Goal: Information Seeking & Learning: Learn about a topic

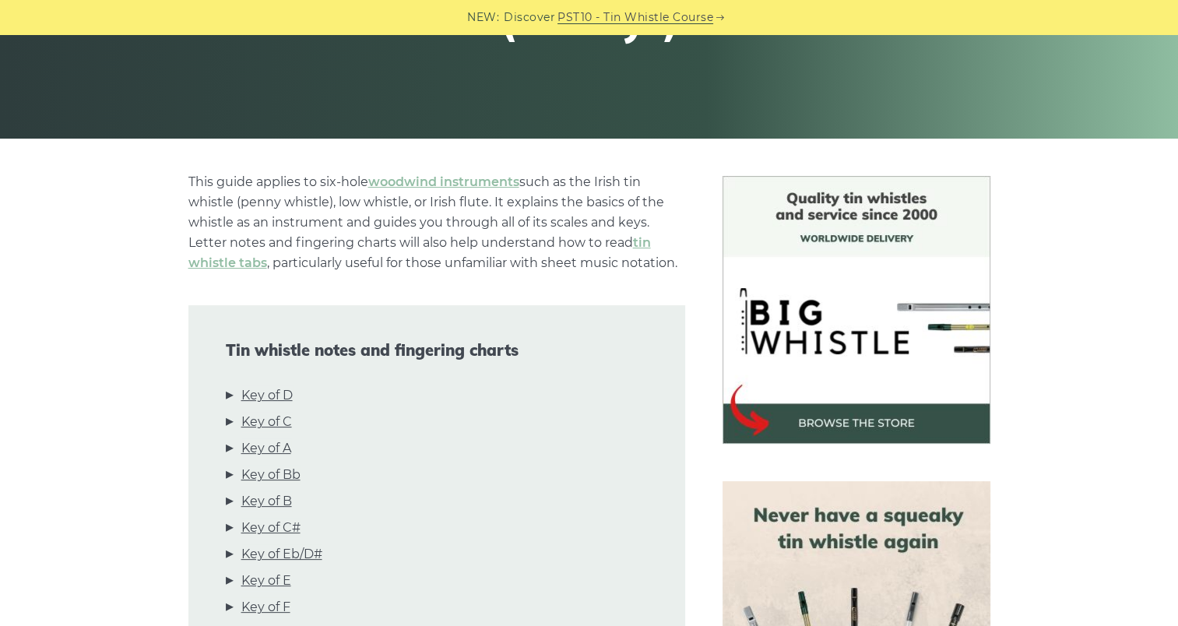
scroll to position [545, 0]
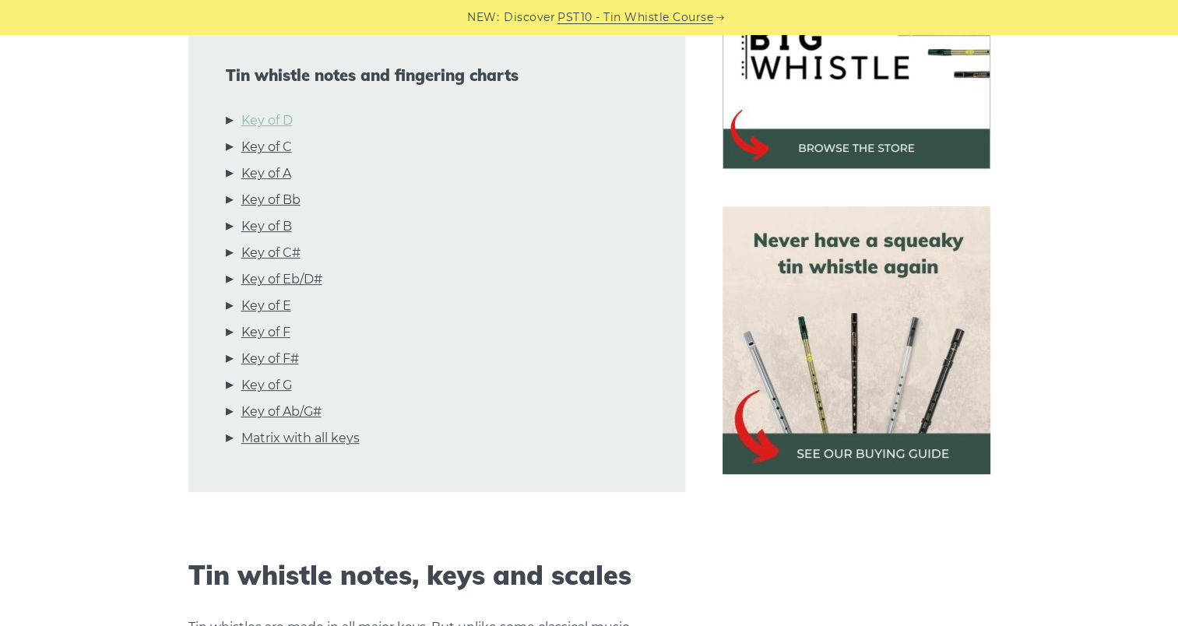
click at [266, 121] on link "Key of D" at bounding box center [266, 121] width 51 height 20
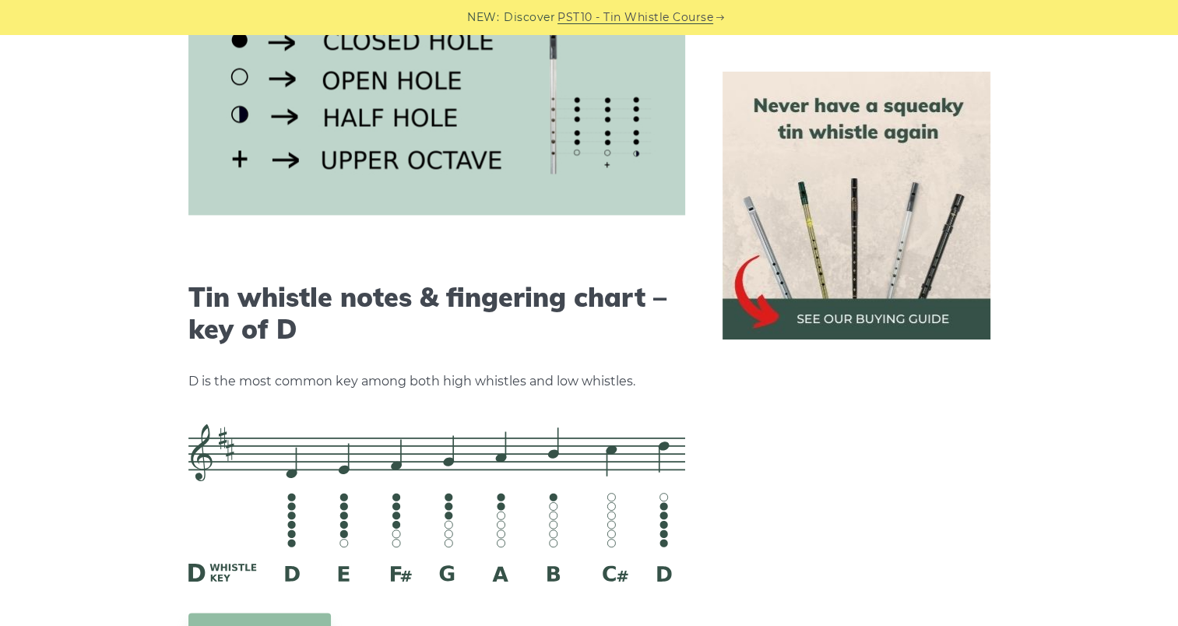
scroll to position [2425, 0]
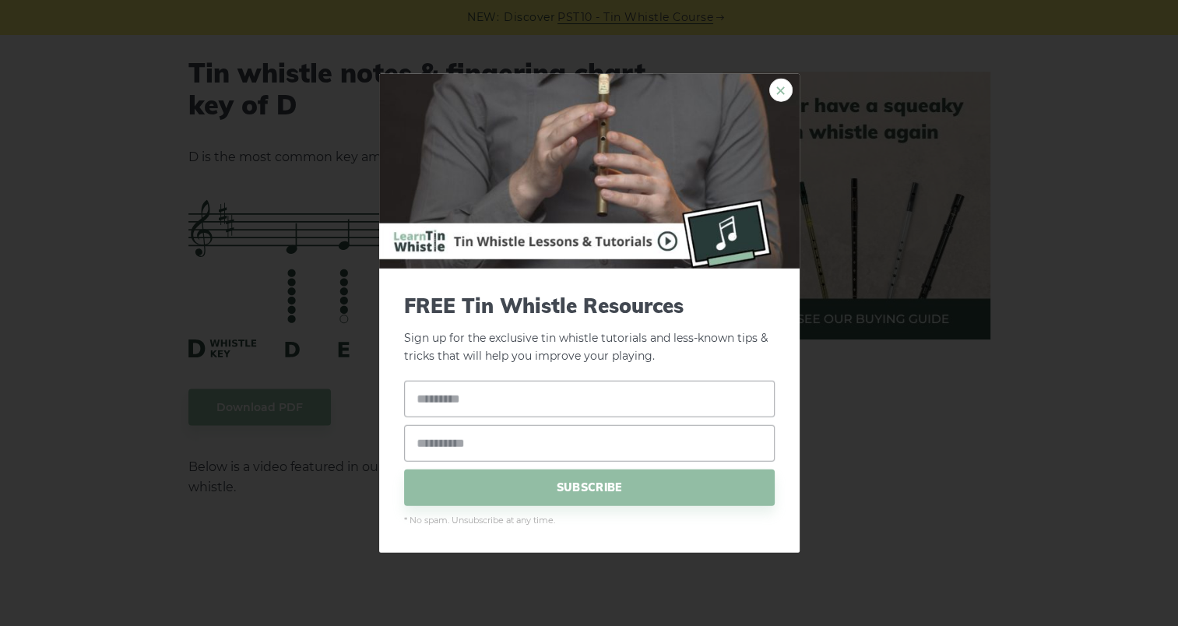
click at [776, 95] on link "×" at bounding box center [780, 90] width 23 height 23
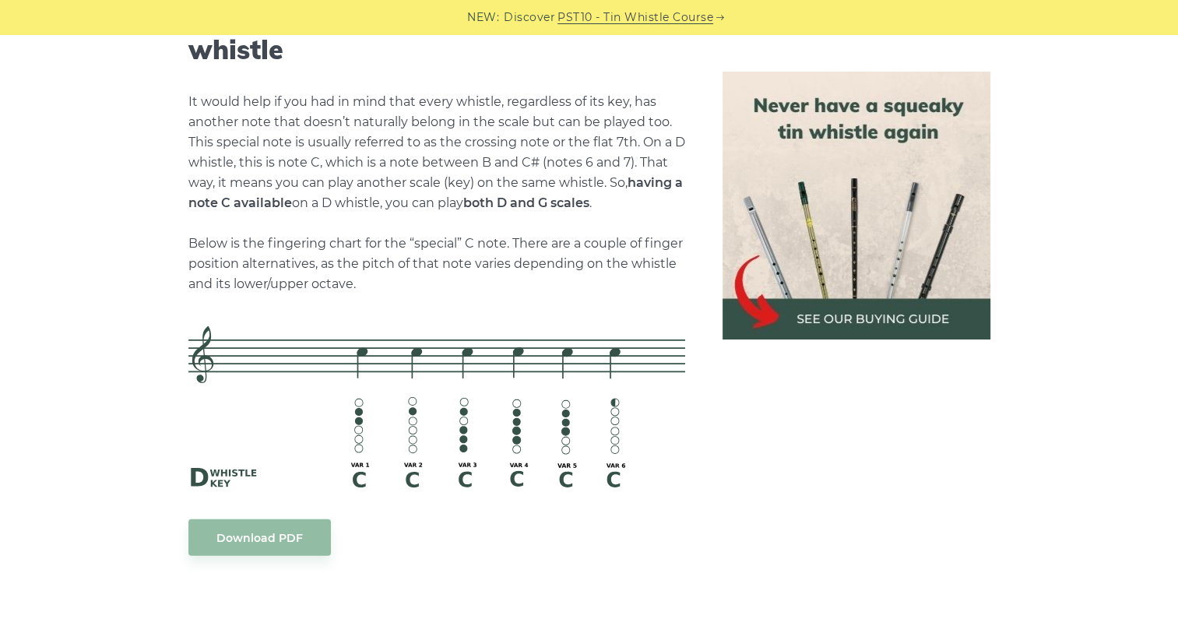
scroll to position [3359, 0]
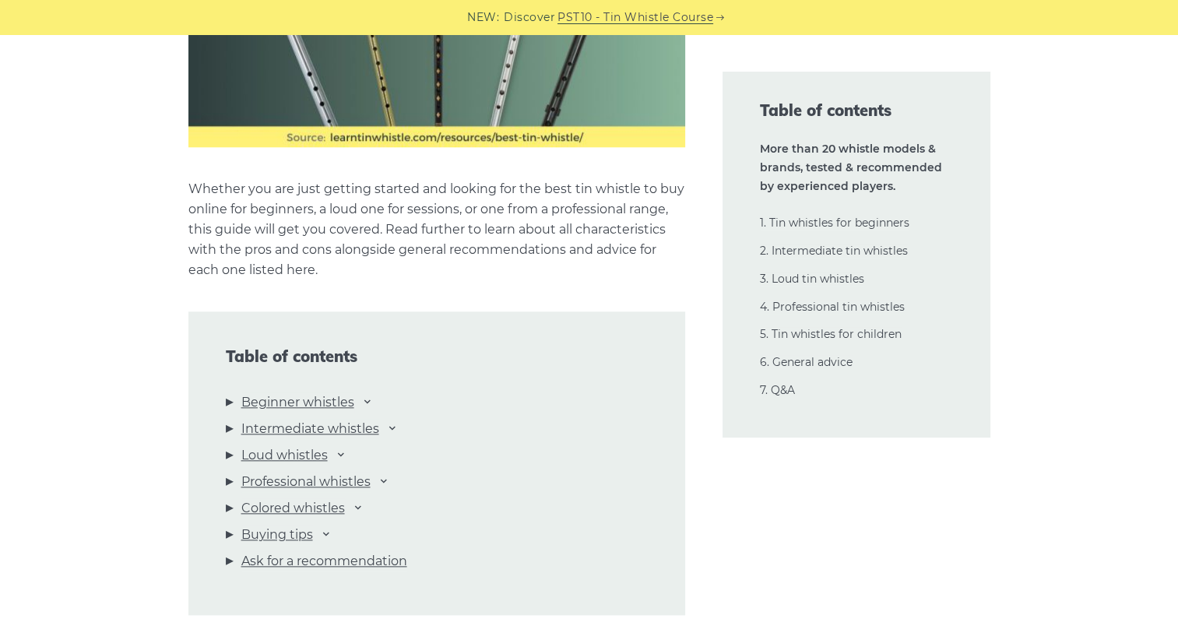
scroll to position [1557, 0]
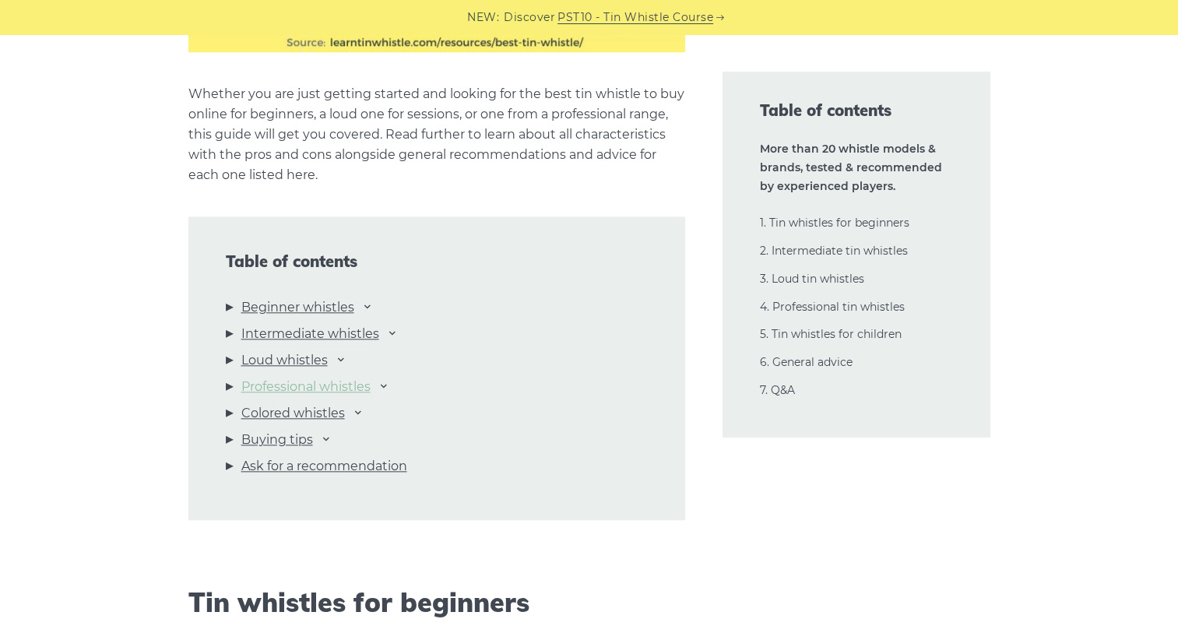
click at [325, 384] on link "Professional whistles" at bounding box center [305, 387] width 129 height 20
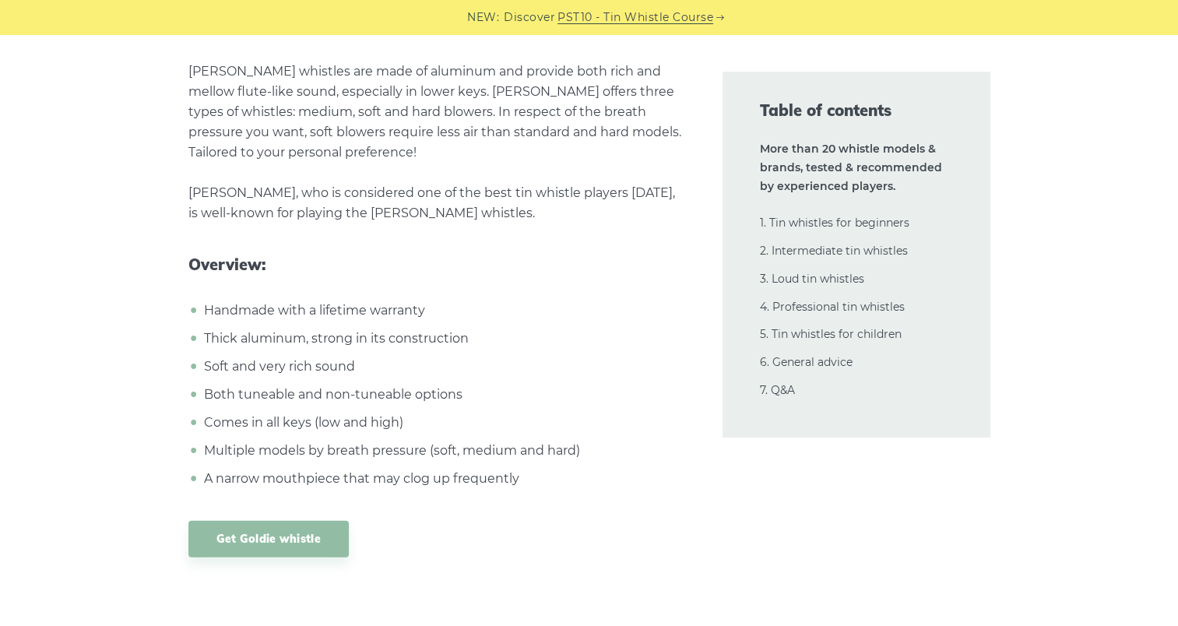
scroll to position [22091, 0]
click at [293, 520] on link "Get Goldie whistle" at bounding box center [268, 538] width 160 height 37
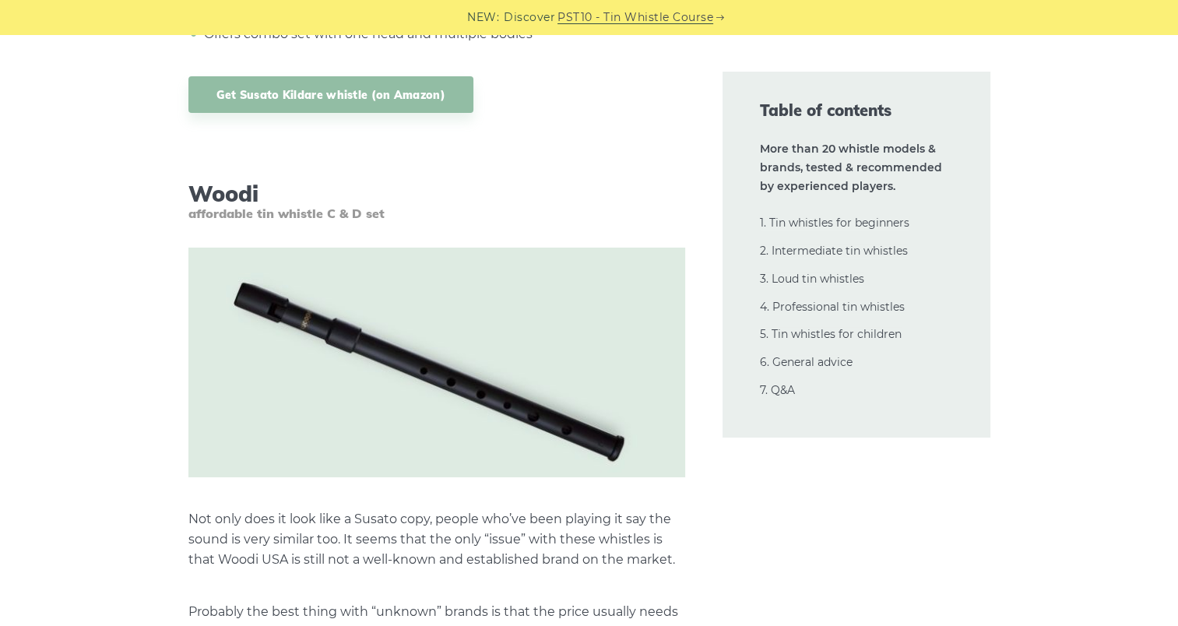
scroll to position [17499, 0]
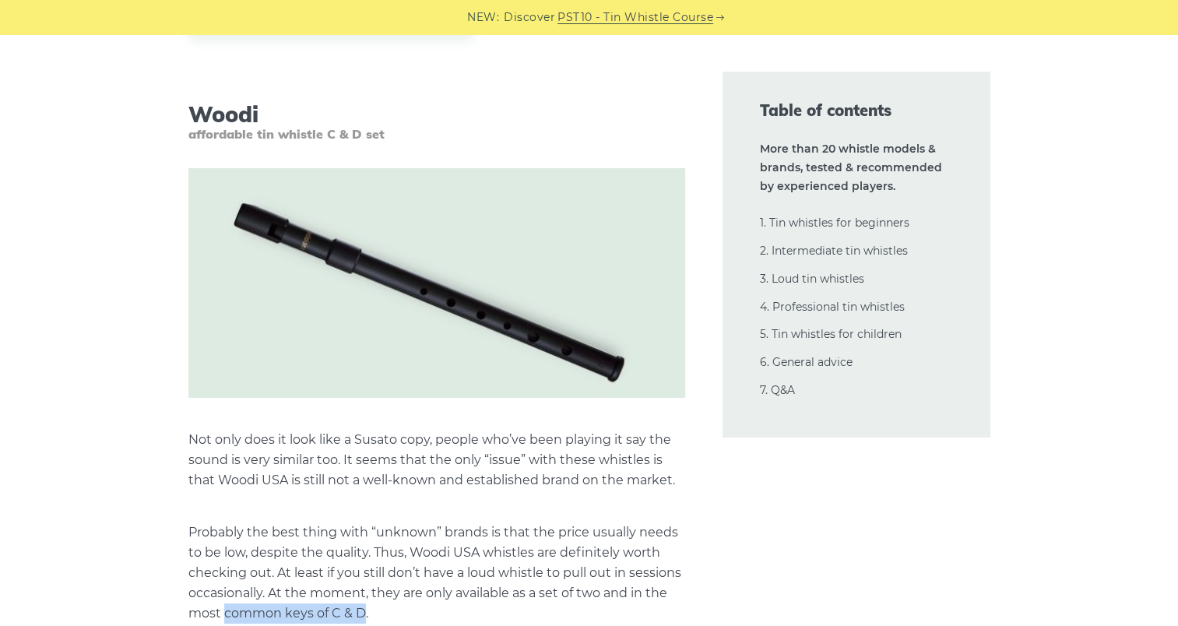
drag, startPoint x: 222, startPoint y: 537, endPoint x: 363, endPoint y: 535, distance: 141.7
click at [363, 535] on p "Probably the best thing with “unknown” brands is that the price usually needs t…" at bounding box center [436, 572] width 497 height 101
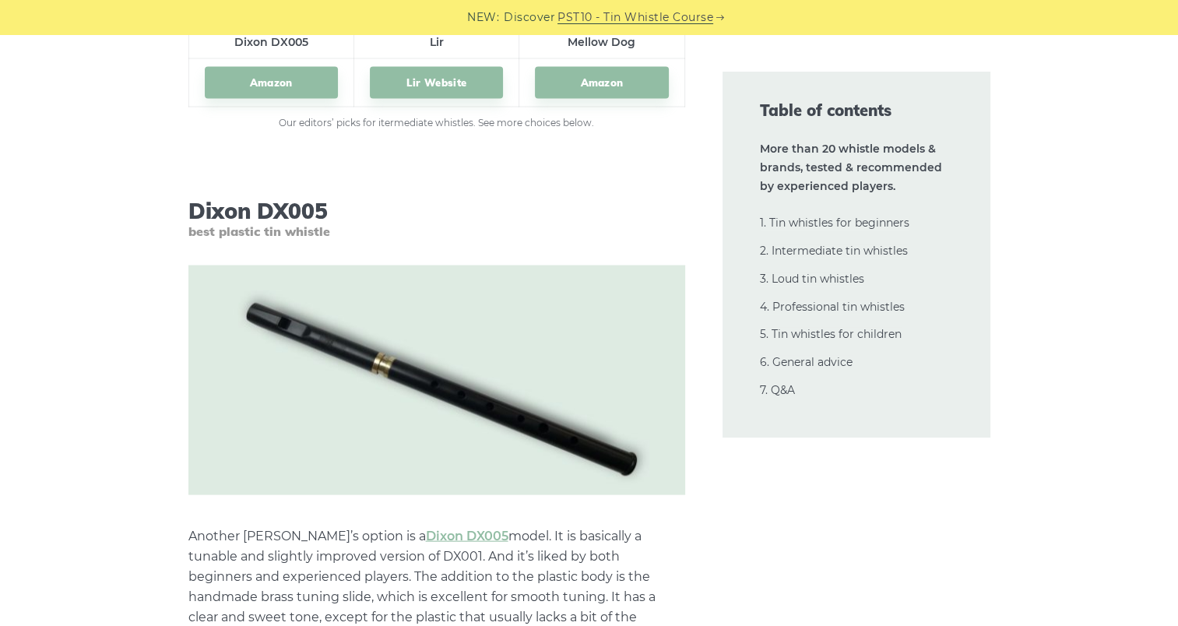
scroll to position [8549, 0]
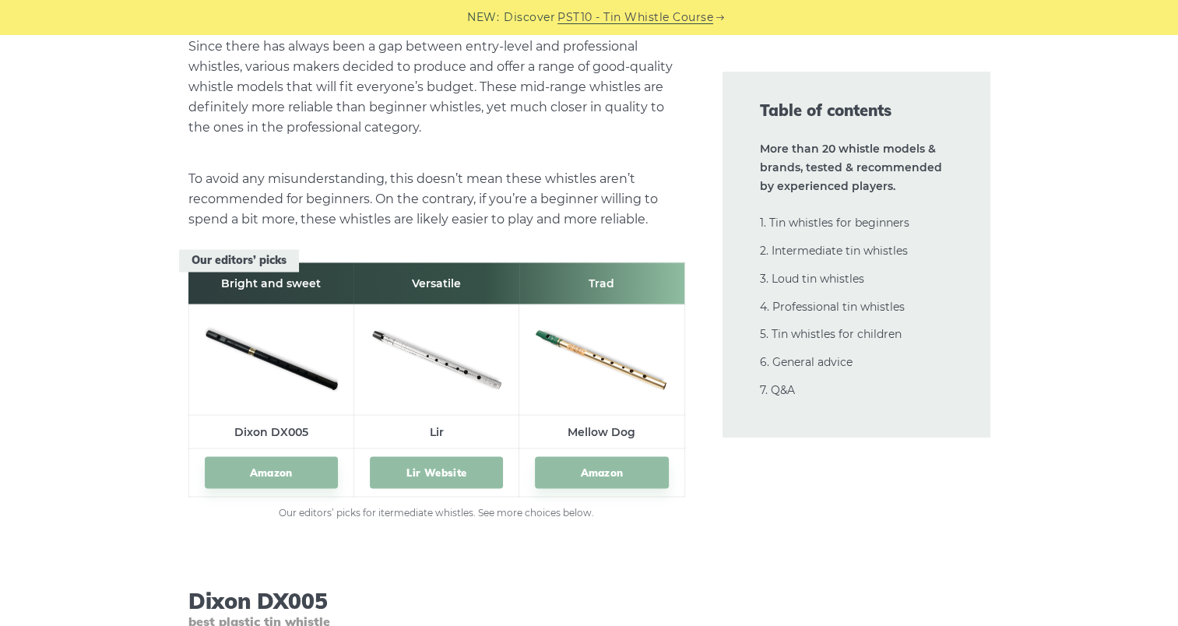
click at [452, 464] on link "Lir Website" at bounding box center [436, 472] width 133 height 32
click at [602, 470] on link "Amazon" at bounding box center [601, 472] width 133 height 32
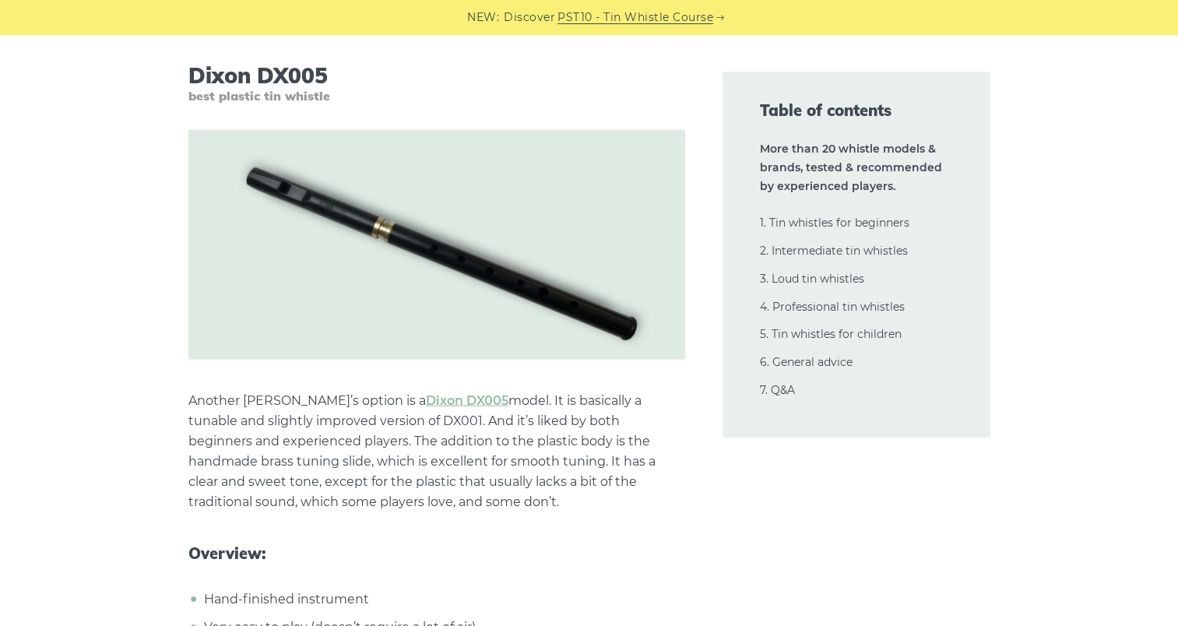
scroll to position [9094, 0]
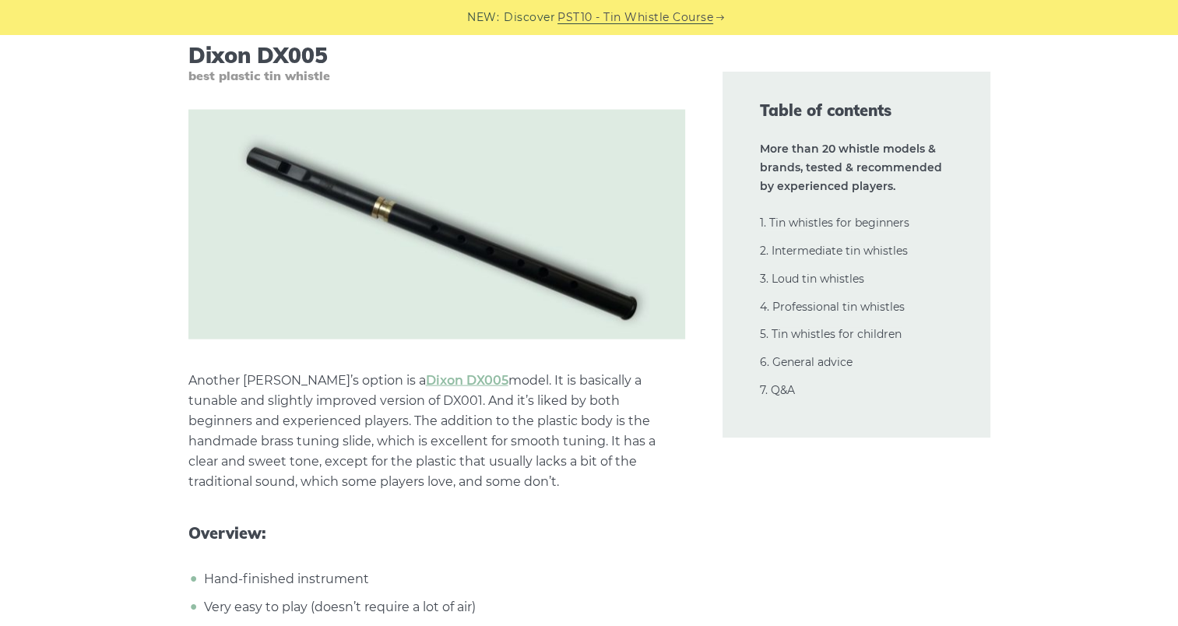
click at [503, 247] on img at bounding box center [436, 225] width 497 height 230
click at [426, 383] on link "Dixon DX005" at bounding box center [467, 380] width 82 height 15
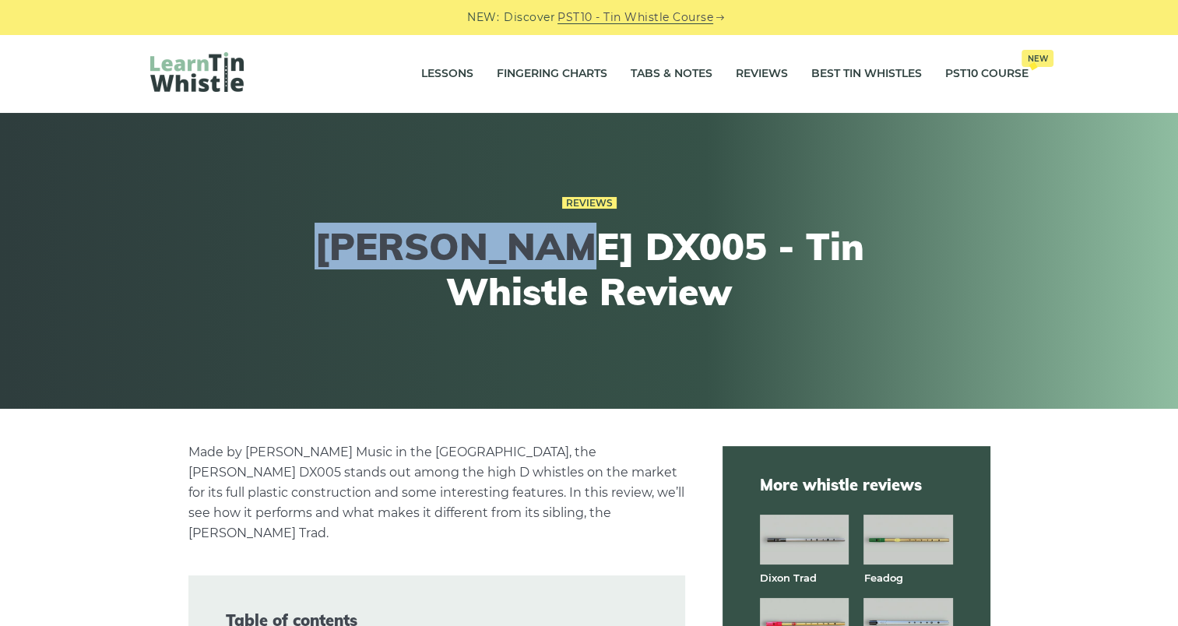
drag, startPoint x: 350, startPoint y: 244, endPoint x: 582, endPoint y: 243, distance: 231.9
click at [582, 243] on h1 "Dixon DX005 - Tin Whistle Review" at bounding box center [589, 269] width 573 height 90
copy h1 "Dixon DX005"
